Goal: Find specific page/section: Find specific page/section

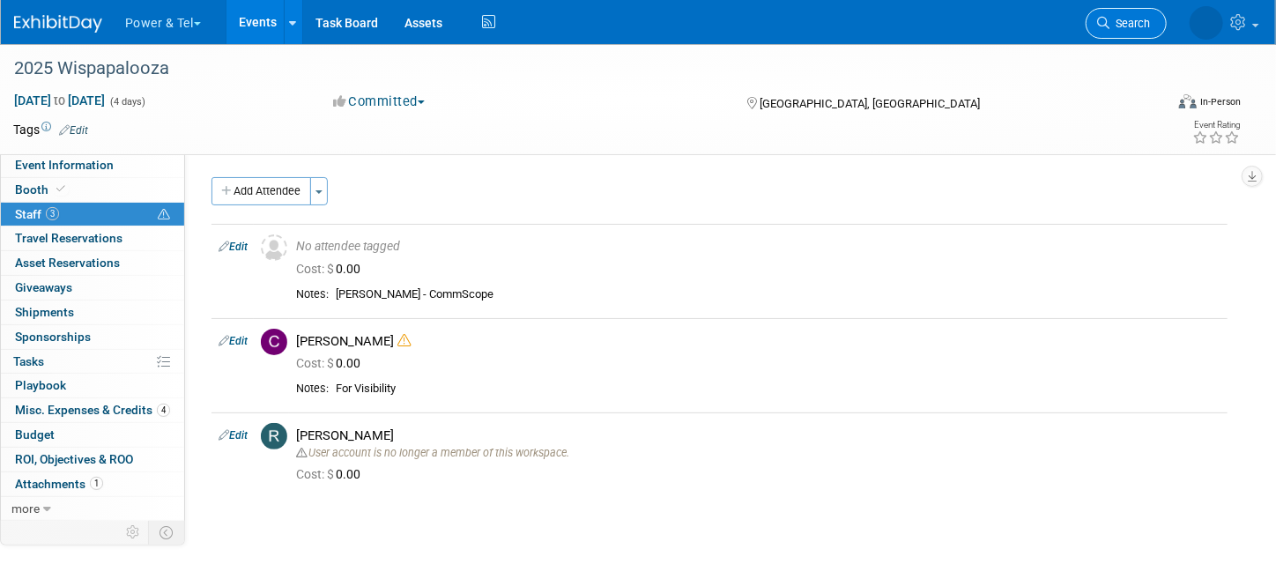
click at [1115, 15] on link "Search" at bounding box center [1126, 23] width 81 height 31
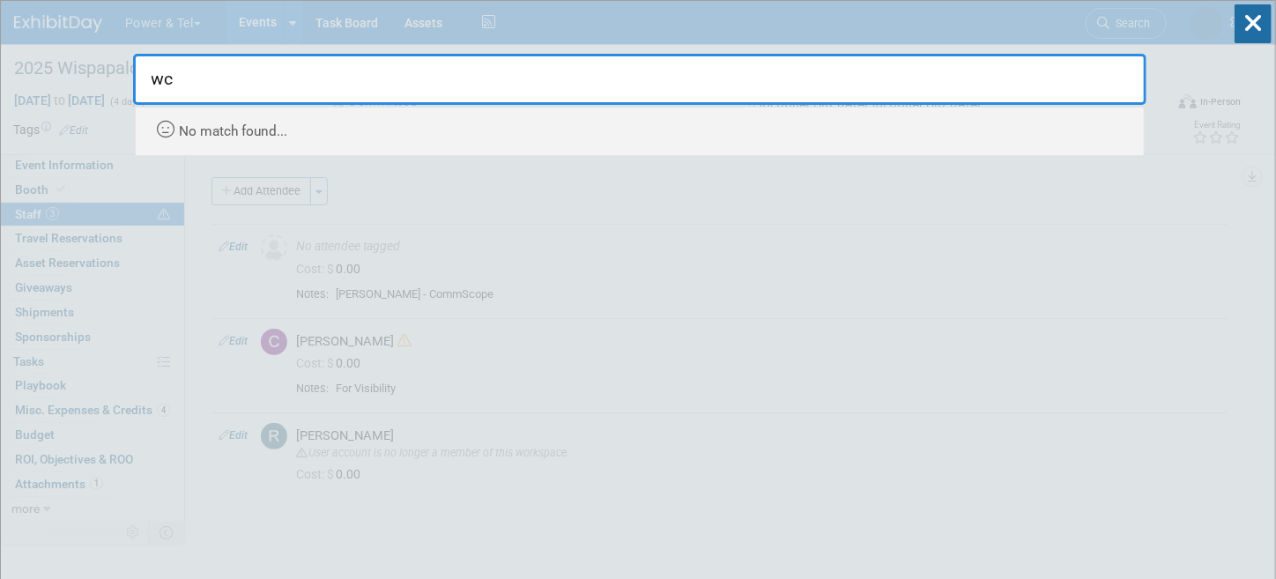
type input "w"
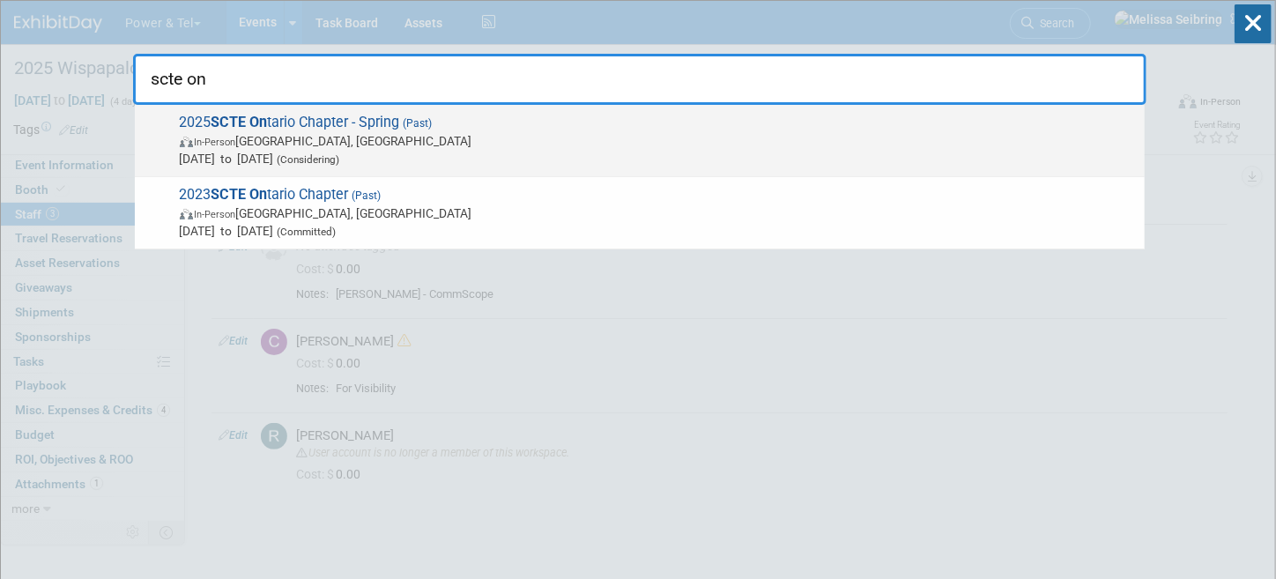
type input "scte on"
click at [290, 119] on span "2025 SCTE On tario Chapter - Spring (Past) In-Person Mississauga, Canada Apr 30…" at bounding box center [654, 141] width 961 height 54
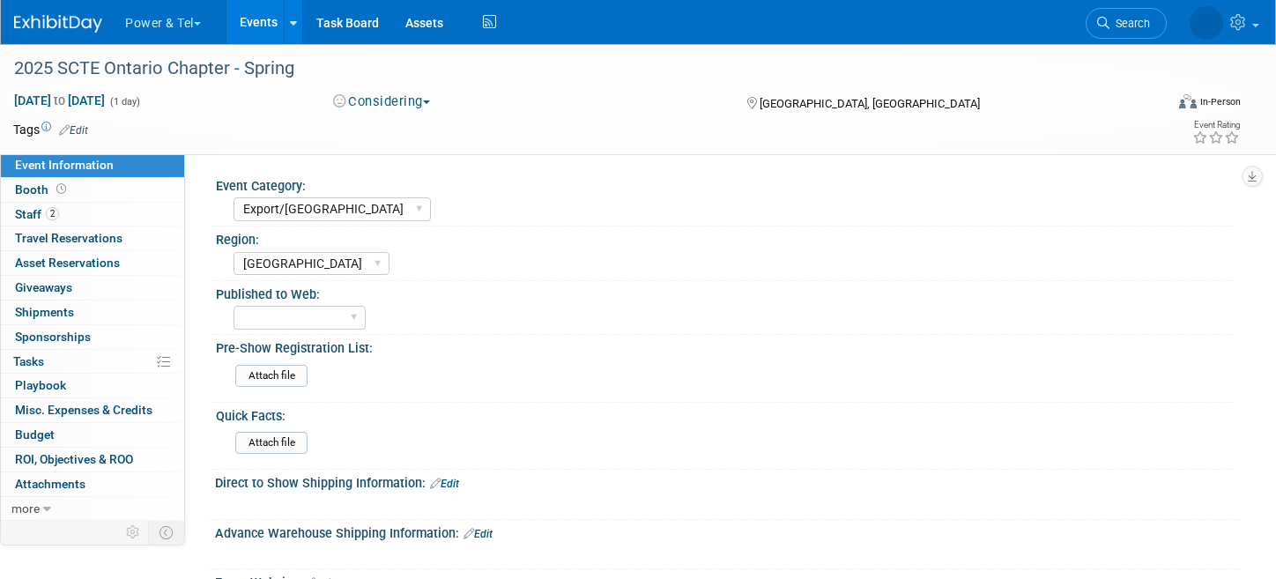
select select "Export/[GEOGRAPHIC_DATA]"
select select "[GEOGRAPHIC_DATA]"
click at [26, 214] on span "Staff 2" at bounding box center [37, 214] width 44 height 14
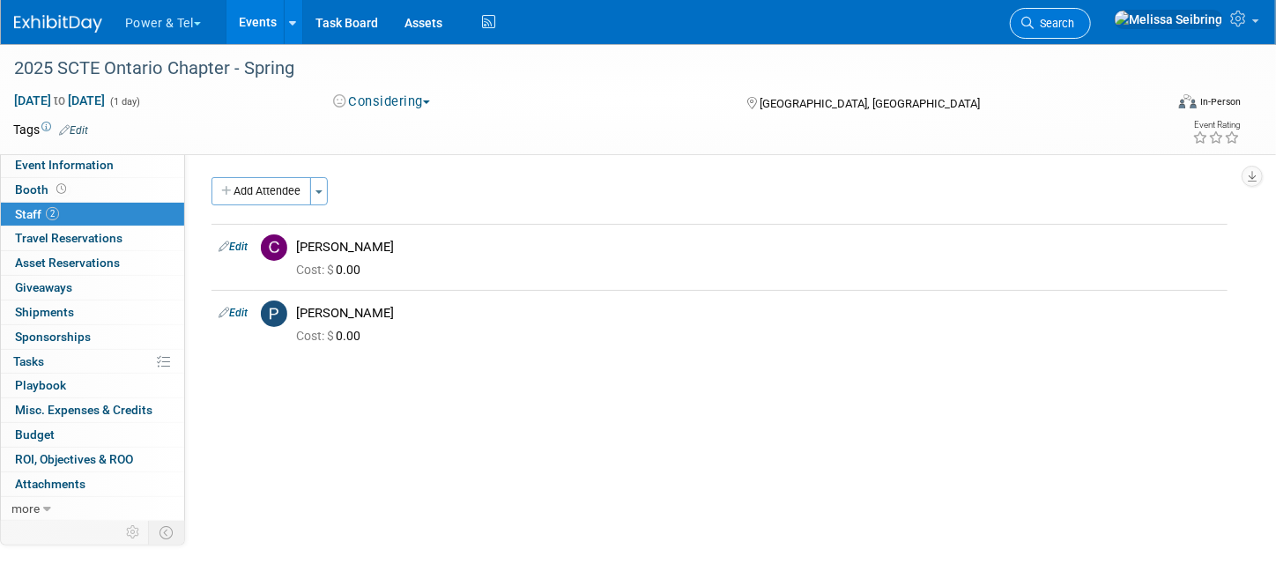
drag, startPoint x: 1078, startPoint y: 37, endPoint x: 1107, endPoint y: 33, distance: 28.4
click at [1079, 37] on div "Power & Tel Choose Workspace: Power & Tel Power & Tel Events Add Event Bulk Upl…" at bounding box center [627, 22] width 1226 height 44
click at [1074, 20] on span "Search" at bounding box center [1054, 23] width 41 height 13
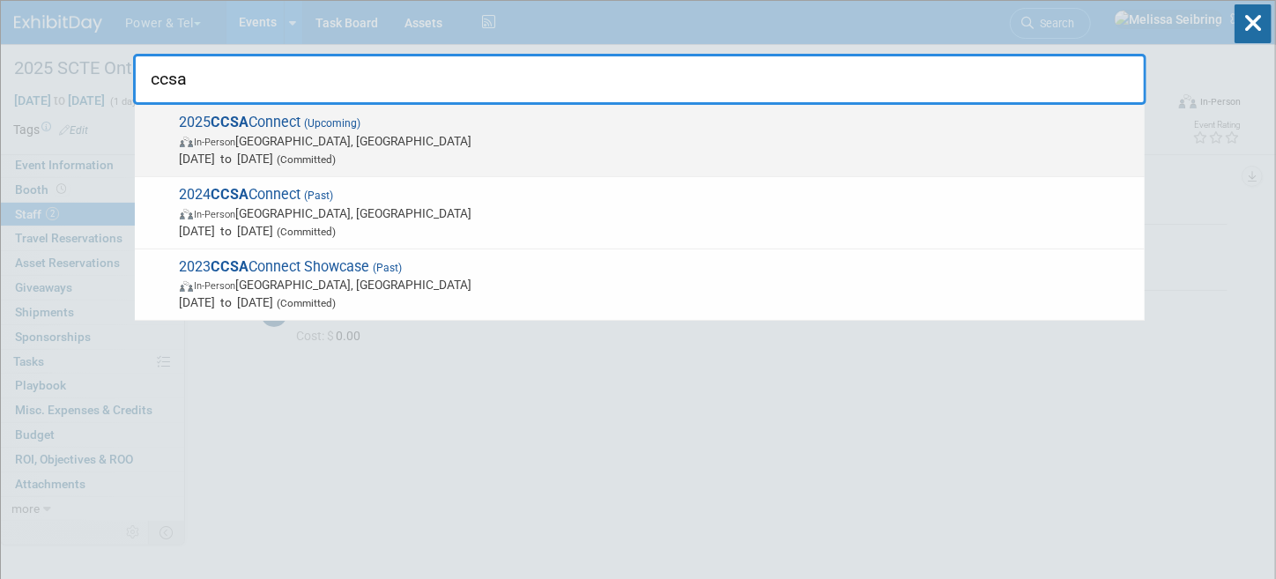
type input "ccsa"
click at [235, 119] on strong "CCSA" at bounding box center [230, 122] width 38 height 17
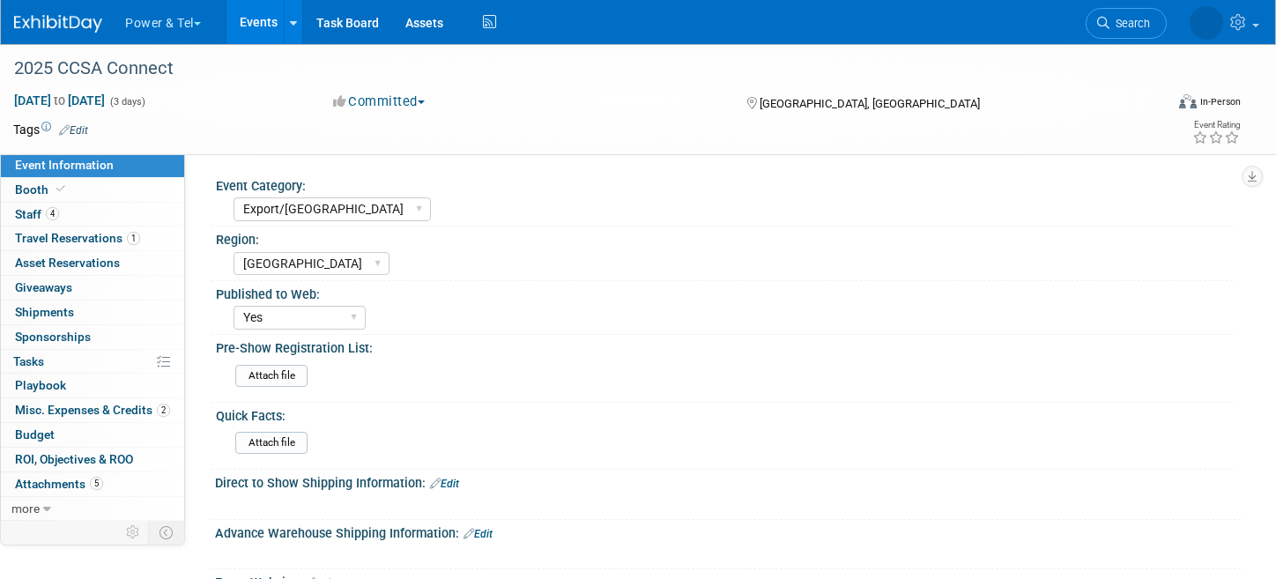
select select "Export/[GEOGRAPHIC_DATA]"
select select "[GEOGRAPHIC_DATA]"
select select "Yes"
click at [42, 214] on span "Staff 4" at bounding box center [37, 214] width 44 height 14
